Goal: Communication & Community: Answer question/provide support

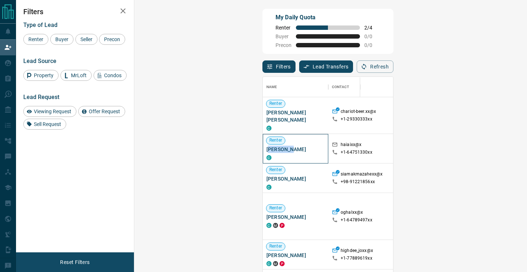
drag, startPoint x: 168, startPoint y: 143, endPoint x: 147, endPoint y: 142, distance: 20.8
click at [267, 146] on span "[PERSON_NAME]" at bounding box center [296, 149] width 58 height 7
drag, startPoint x: 169, startPoint y: 142, endPoint x: 141, endPoint y: 144, distance: 28.1
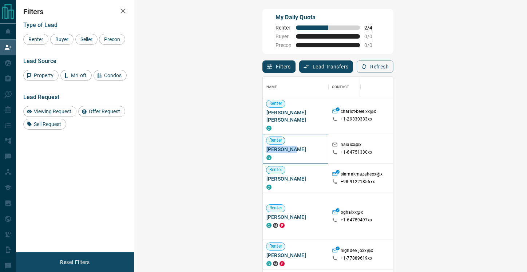
click at [263, 144] on div "[PERSON_NAME] C" at bounding box center [296, 149] width 66 height 30
copy span "[PERSON_NAME]"
click at [332, 142] on div "haiaixx@x" at bounding box center [357, 146] width 51 height 8
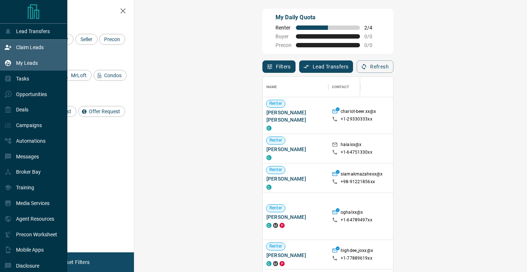
click at [29, 65] on p "My Leads" at bounding box center [27, 63] width 22 height 6
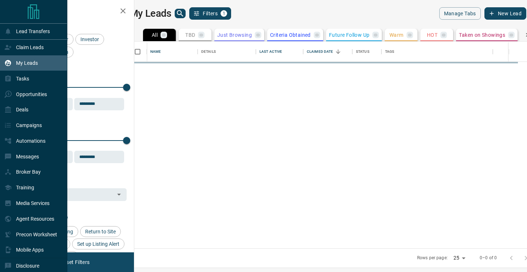
scroll to position [207, 390]
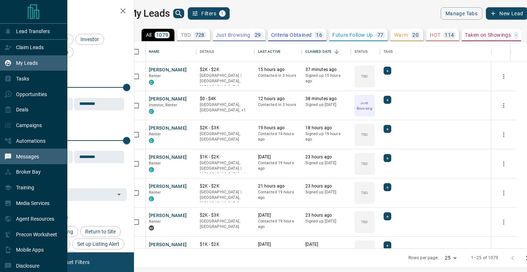
click at [25, 158] on p "Messages" at bounding box center [27, 157] width 23 height 6
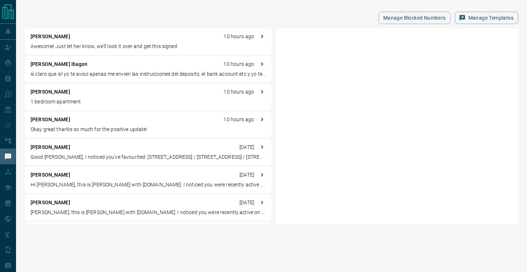
click at [140, 45] on p "Awesome! Just let her know, we'll look it over and get this signed" at bounding box center [148, 47] width 235 height 8
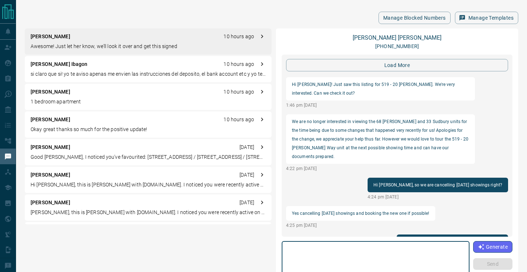
scroll to position [787, 0]
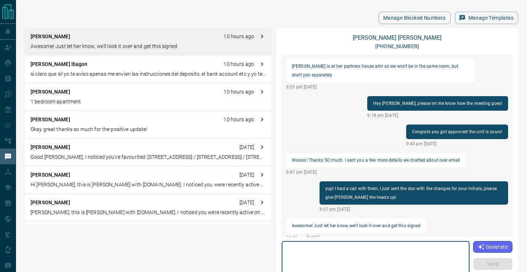
click at [353, 256] on textarea at bounding box center [376, 259] width 178 height 31
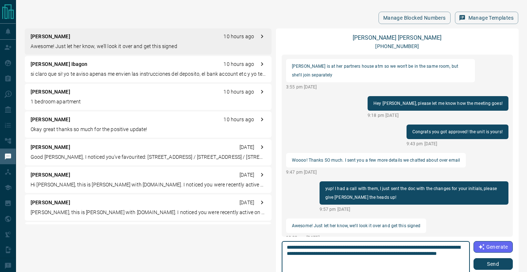
drag, startPoint x: 375, startPoint y: 260, endPoint x: 311, endPoint y: 259, distance: 63.7
click at [311, 259] on textarea "**********" at bounding box center [376, 259] width 178 height 31
type textarea "**********"
click at [499, 265] on button "Send" at bounding box center [493, 264] width 39 height 12
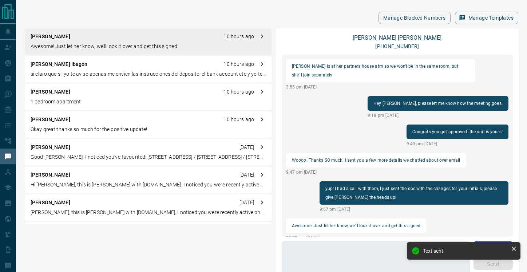
scroll to position [796, 0]
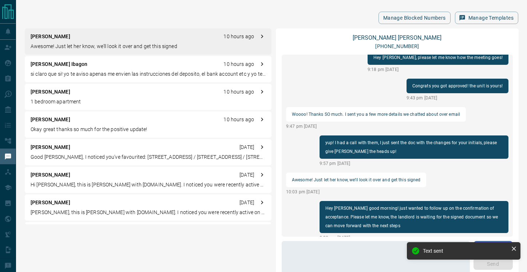
click at [73, 75] on p "si claro que si! yo te aviso apenas me envien las instrucciones del deposito, e…" at bounding box center [148, 74] width 235 height 8
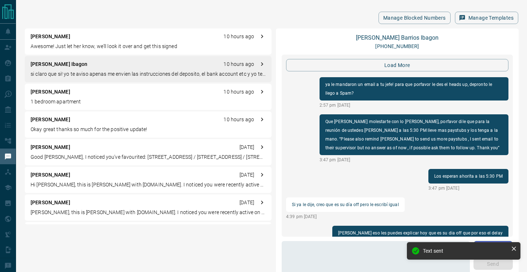
scroll to position [779, 0]
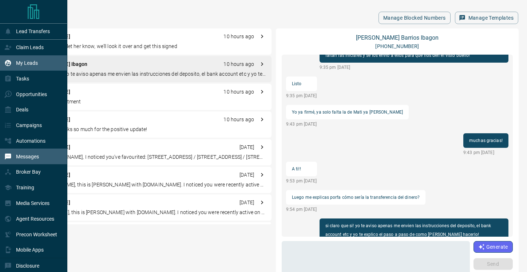
click at [17, 61] on p "My Leads" at bounding box center [27, 63] width 22 height 6
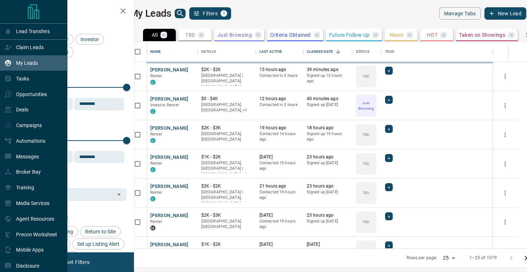
scroll to position [207, 390]
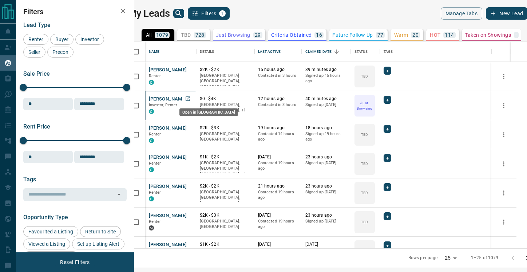
click at [191, 98] on icon "Open in New Tab" at bounding box center [188, 99] width 6 height 6
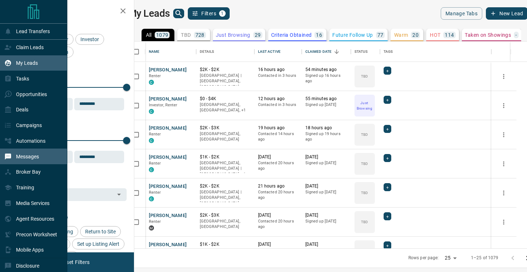
click at [28, 162] on div "Messages" at bounding box center [21, 156] width 35 height 12
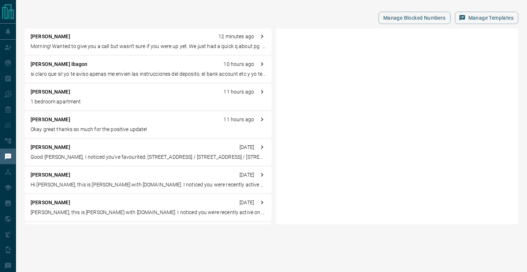
click at [96, 70] on div "[PERSON_NAME] Ibagon 10 hours ago si claro que si! yo te aviso apenas me envien…" at bounding box center [148, 69] width 247 height 26
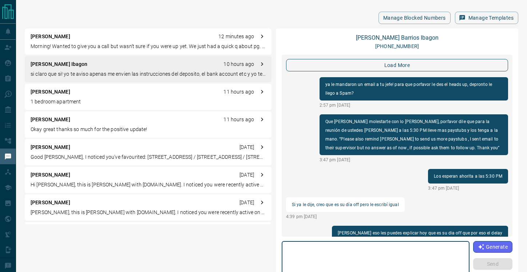
click at [374, 67] on button "load more" at bounding box center [397, 65] width 222 height 12
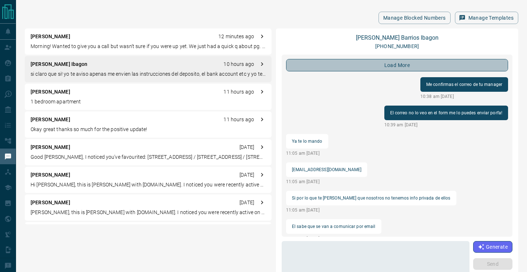
click at [364, 70] on button "load more" at bounding box center [397, 65] width 222 height 12
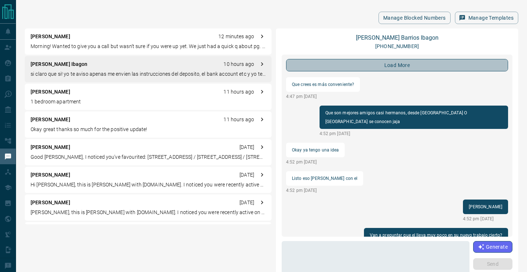
click at [363, 64] on button "load more" at bounding box center [397, 65] width 222 height 12
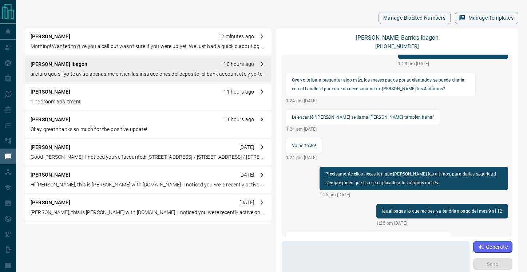
scroll to position [34, 0]
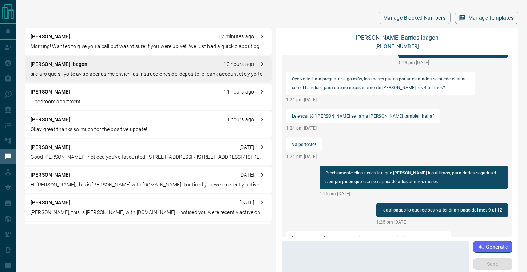
click at [151, 42] on div "[PERSON_NAME] 12 minutes ago Morning! Wanted to give you a call but wasn't sure…" at bounding box center [148, 41] width 247 height 26
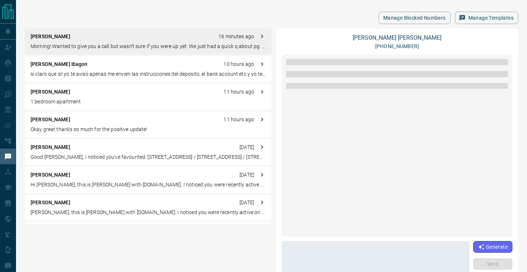
scroll to position [2754, 0]
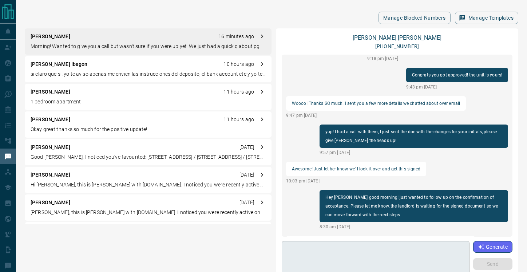
click at [343, 251] on textarea at bounding box center [376, 259] width 178 height 31
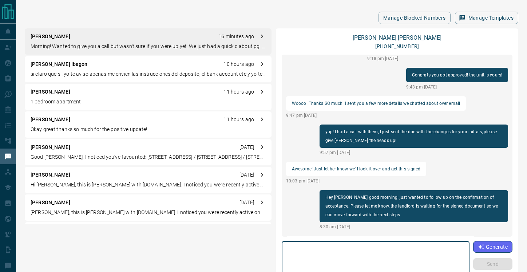
click at [348, 256] on textarea at bounding box center [376, 259] width 178 height 31
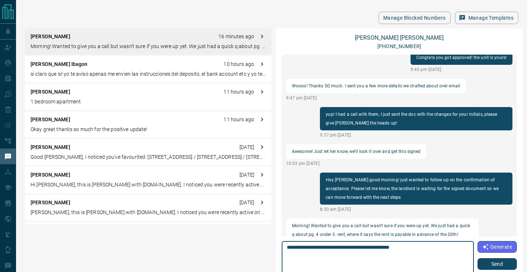
type textarea "**********"
click at [496, 268] on button "Send" at bounding box center [497, 264] width 39 height 12
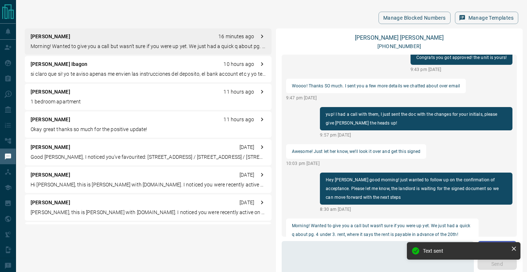
scroll to position [2745, 0]
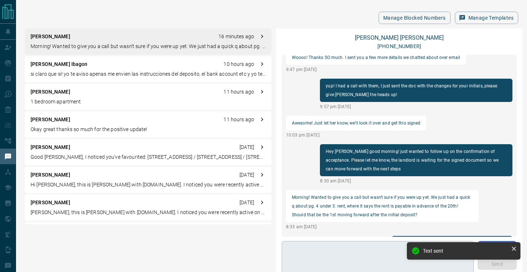
click at [358, 248] on textarea at bounding box center [378, 259] width 182 height 31
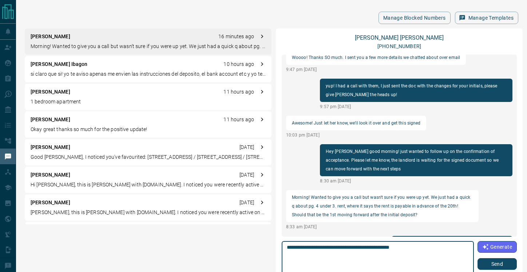
type textarea "**********"
click at [494, 266] on button "Send" at bounding box center [497, 264] width 39 height 12
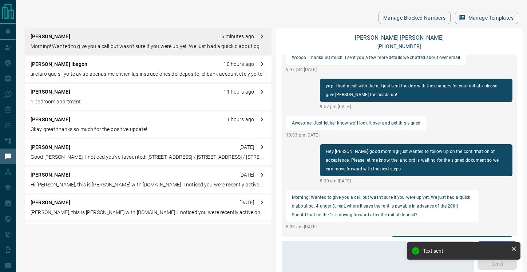
scroll to position [2728, 0]
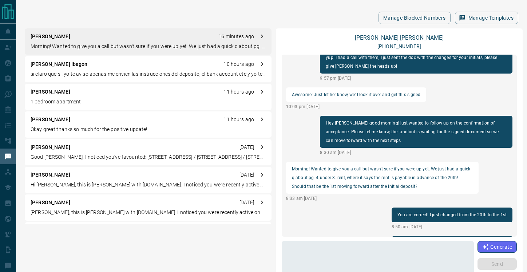
click at [75, 68] on div "[PERSON_NAME] Ibagon 10 hours ago si claro que si! yo te aviso apenas me envien…" at bounding box center [148, 69] width 247 height 26
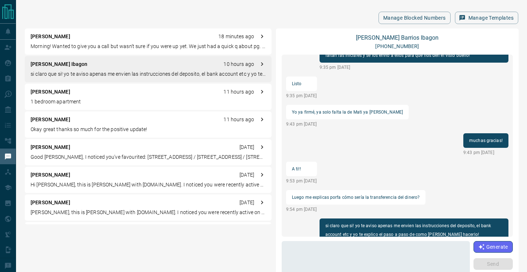
scroll to position [2693, 0]
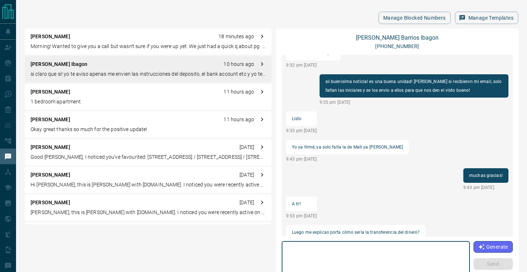
click at [345, 252] on textarea at bounding box center [376, 259] width 178 height 31
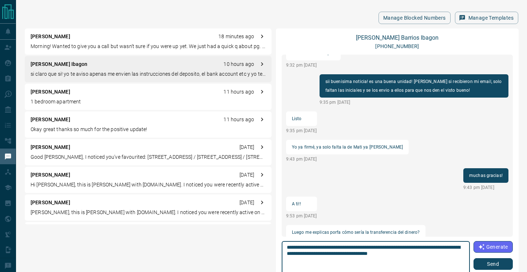
type textarea "**********"
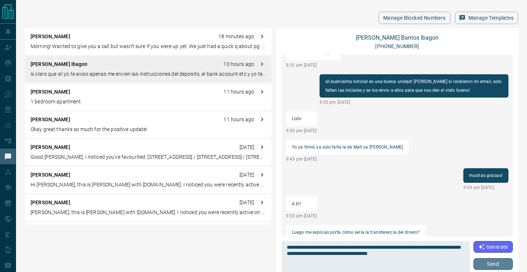
click at [487, 261] on button "Send" at bounding box center [493, 264] width 39 height 12
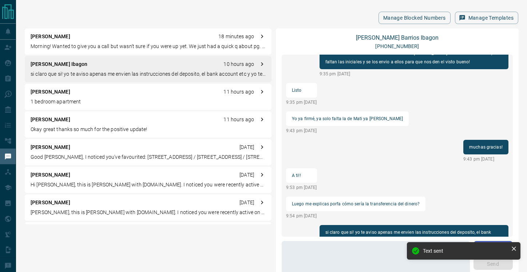
scroll to position [2702, 0]
